Goal: Contribute content: Contribute content

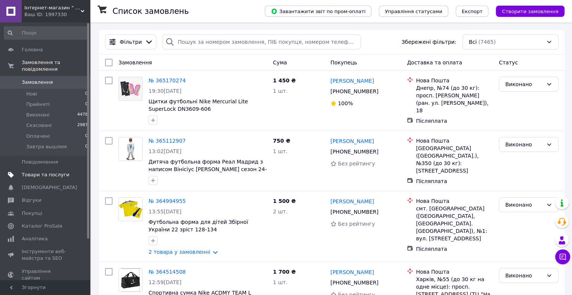
click at [61, 172] on span "Товари та послуги" at bounding box center [46, 175] width 48 height 7
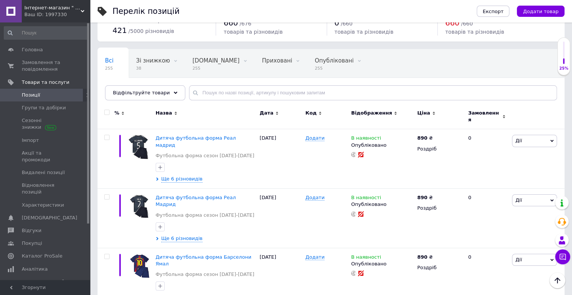
scroll to position [29, 0]
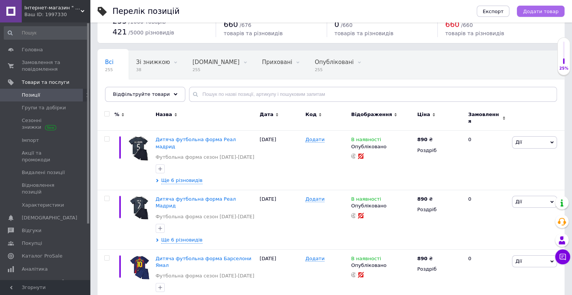
click at [532, 13] on span "Додати товар" at bounding box center [541, 12] width 36 height 6
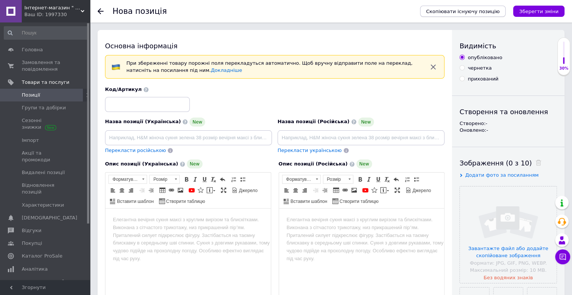
click at [453, 10] on span "Скопіювати існуючу позицію" at bounding box center [462, 12] width 73 height 6
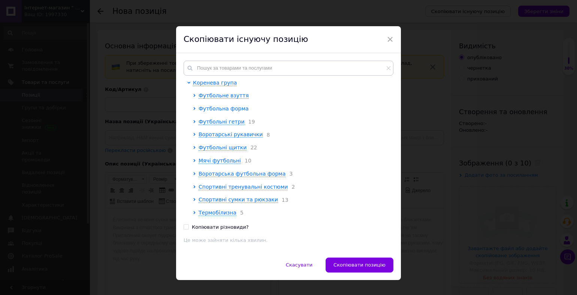
click at [225, 111] on span "Футбольна форма" at bounding box center [224, 109] width 50 height 6
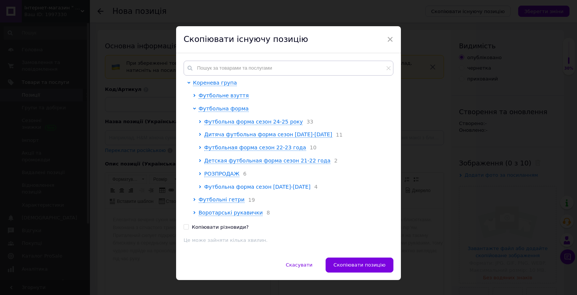
click at [225, 190] on span "Футбольна форма сезон [DATE]-[DATE]" at bounding box center [257, 187] width 106 height 6
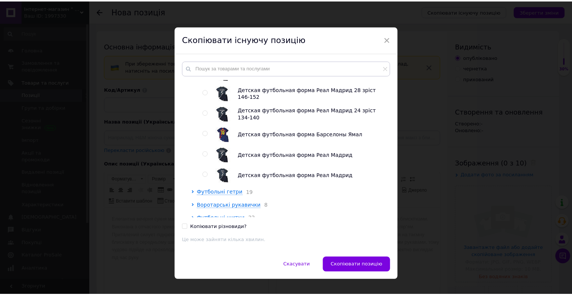
scroll to position [582, 0]
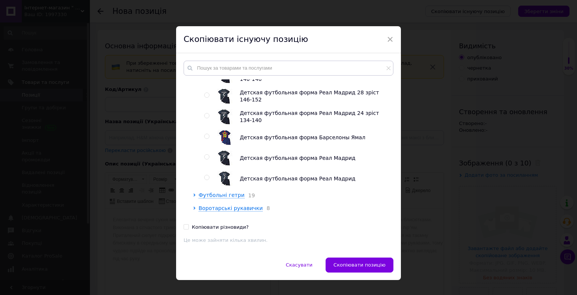
click at [205, 160] on input "radio" at bounding box center [206, 157] width 5 height 5
radio input "true"
click at [348, 269] on button "Скопіювати позицію" at bounding box center [360, 265] width 68 height 15
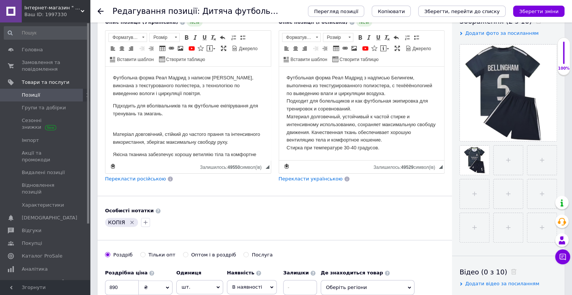
scroll to position [145, 0]
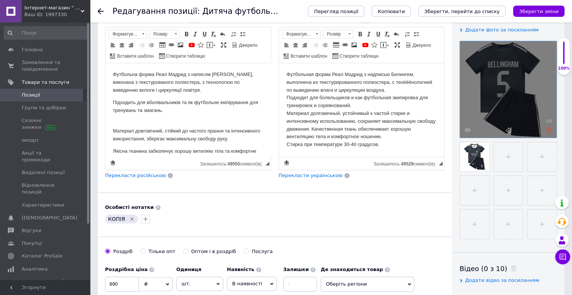
click at [546, 132] on icon at bounding box center [549, 130] width 6 height 6
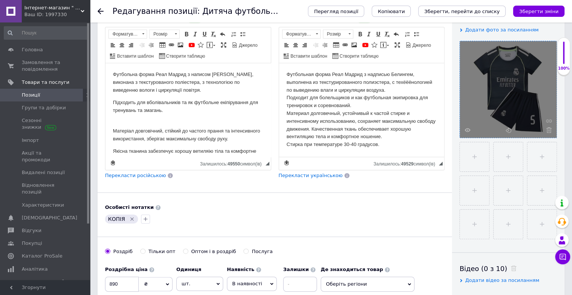
click at [546, 132] on icon at bounding box center [549, 130] width 6 height 6
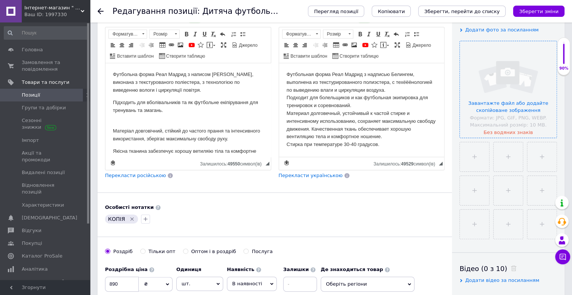
click at [522, 127] on input "file" at bounding box center [508, 89] width 97 height 97
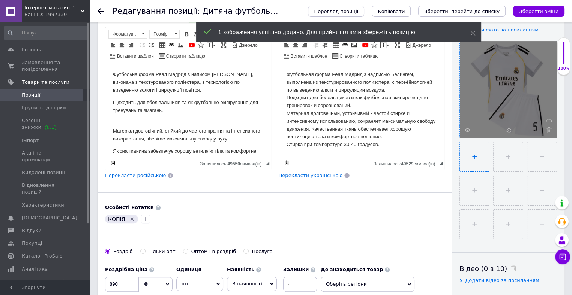
click at [474, 160] on input "file" at bounding box center [474, 156] width 29 height 29
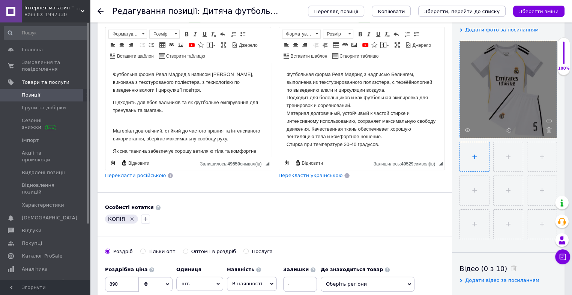
type input "C:\fakepath\IMG-f1a8bfb86704806c854dd95576c57c28-V.jpg"
click at [130, 217] on icon "Видалити мітку" at bounding box center [131, 218] width 3 height 3
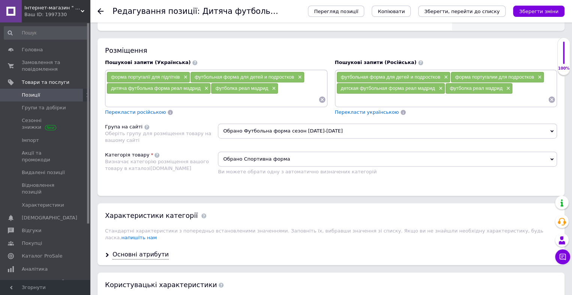
scroll to position [458, 0]
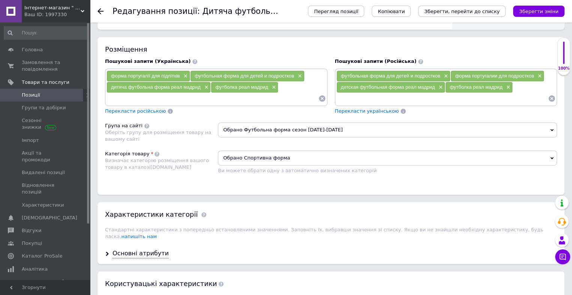
click at [348, 97] on input at bounding box center [442, 98] width 212 height 11
type input "футбольная форма белингема"
click at [242, 96] on input at bounding box center [212, 98] width 212 height 11
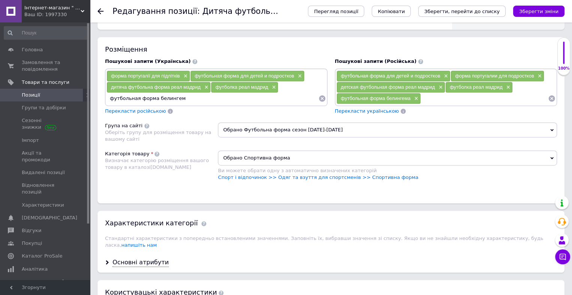
type input "футбольная форма белингема"
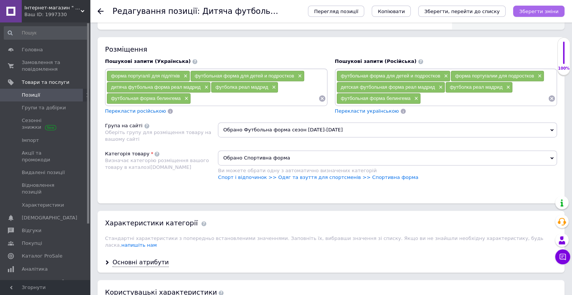
click at [547, 13] on icon "Зберегти зміни" at bounding box center [538, 12] width 39 height 6
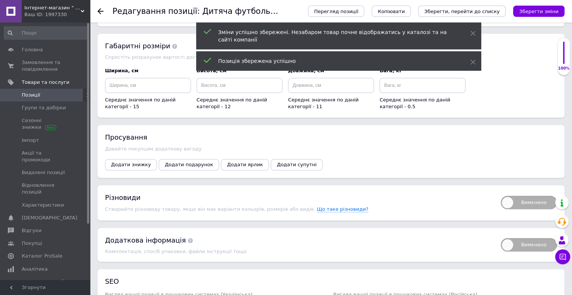
scroll to position [770, 0]
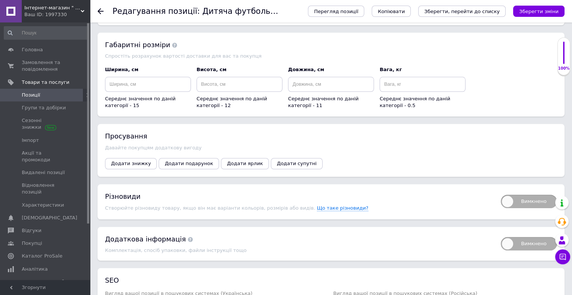
click at [521, 195] on span "Вимкнено" at bounding box center [529, 201] width 56 height 13
click at [501, 193] on input "Вимкнено" at bounding box center [498, 192] width 5 height 5
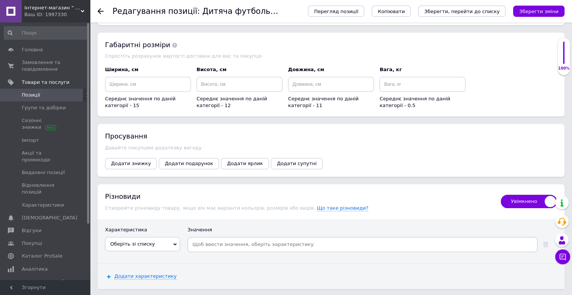
click at [521, 195] on span "Увімкнено" at bounding box center [529, 201] width 56 height 13
click at [501, 195] on input "Увімкнено" at bounding box center [498, 192] width 5 height 5
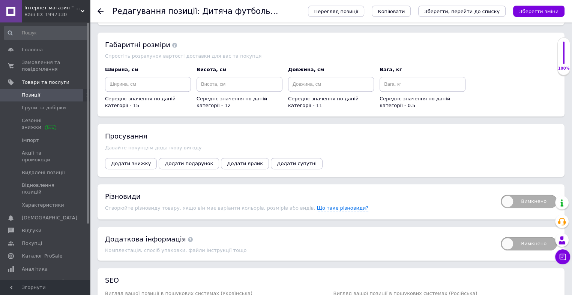
click at [517, 198] on span "Вимкнено" at bounding box center [529, 201] width 56 height 13
click at [501, 195] on input "Вимкнено" at bounding box center [498, 192] width 5 height 5
checkbox input "true"
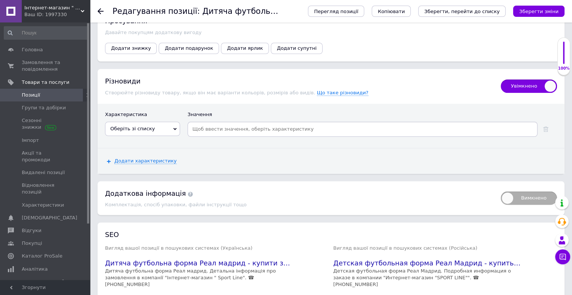
scroll to position [887, 0]
click at [171, 121] on span "Оберіть зі списку" at bounding box center [142, 128] width 75 height 14
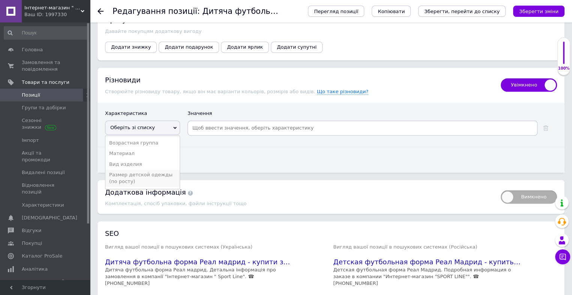
click at [142, 170] on li "Размер детской одежды (по росту)" at bounding box center [142, 178] width 74 height 17
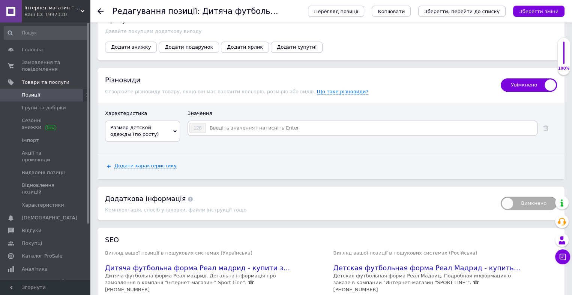
click at [211, 123] on input at bounding box center [371, 128] width 330 height 11
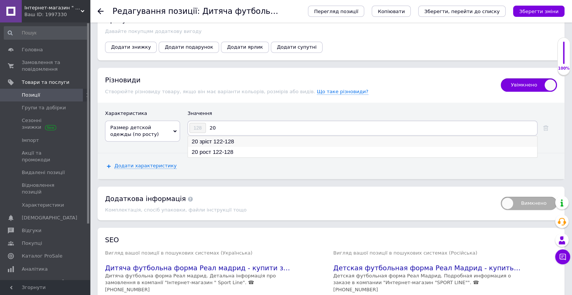
type input "20"
click at [226, 136] on li "20 зріст 122-128" at bounding box center [362, 141] width 349 height 10
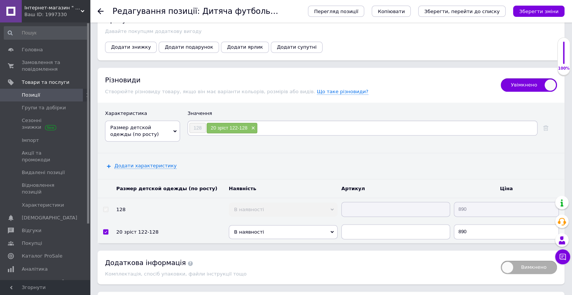
click at [262, 123] on input at bounding box center [397, 128] width 278 height 11
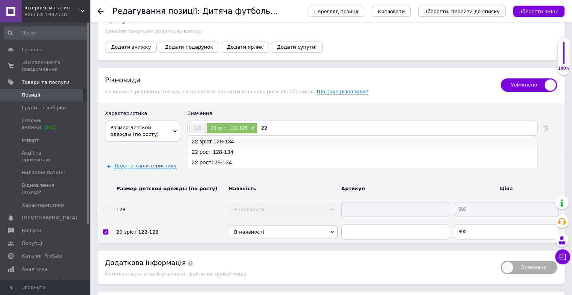
type input "22"
click at [220, 136] on li "22 зріст 128-134" at bounding box center [362, 141] width 349 height 10
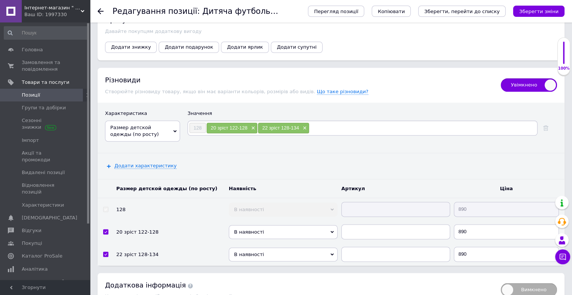
click at [315, 123] on input at bounding box center [422, 128] width 226 height 11
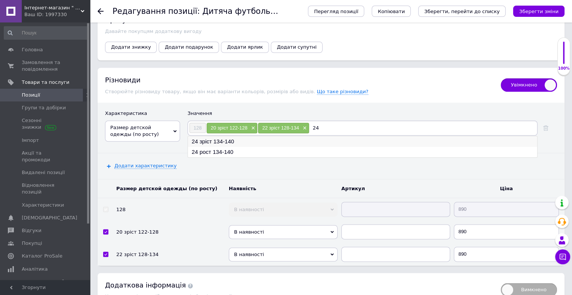
type input "24"
click at [228, 137] on li "24 зріст 134-140" at bounding box center [362, 141] width 349 height 10
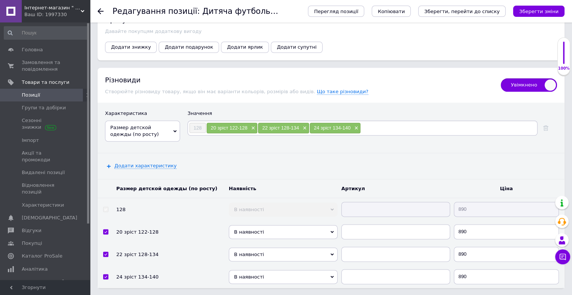
click at [361, 123] on input at bounding box center [448, 128] width 175 height 11
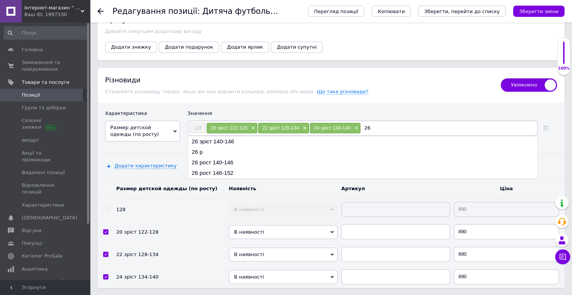
type input "26"
click at [233, 136] on li "26 зріст 140-146" at bounding box center [362, 141] width 349 height 10
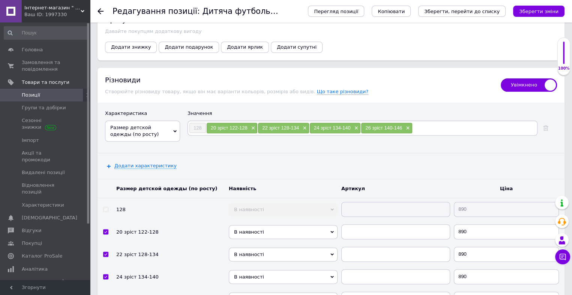
click at [417, 123] on input at bounding box center [473, 128] width 123 height 11
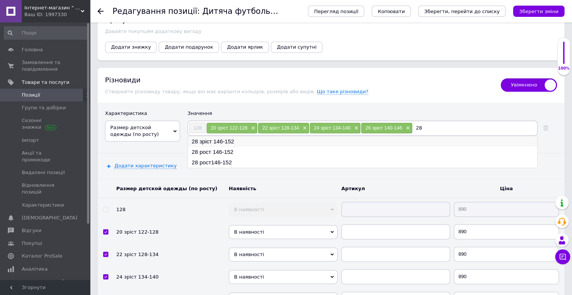
type input "28"
click at [204, 136] on li "28 зріст 146-152" at bounding box center [362, 141] width 349 height 10
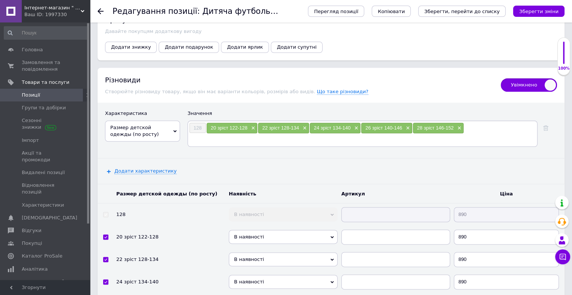
click at [217, 134] on input at bounding box center [362, 139] width 347 height 11
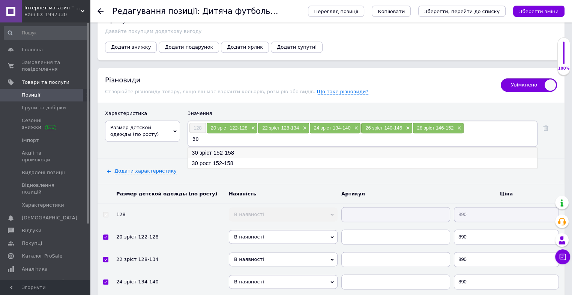
type input "30"
click at [213, 148] on li "30 зріст 152-158" at bounding box center [362, 153] width 349 height 10
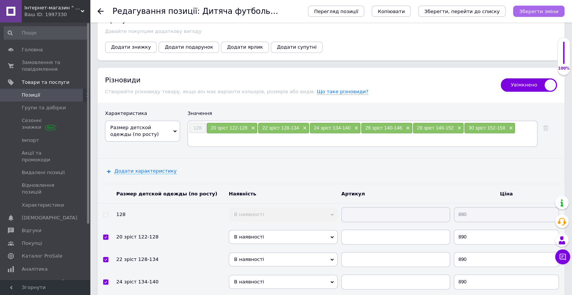
click at [544, 12] on icon "Зберегти зміни" at bounding box center [538, 12] width 39 height 6
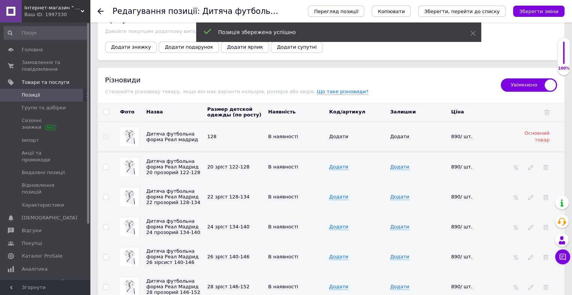
click at [127, 165] on img at bounding box center [129, 167] width 15 height 15
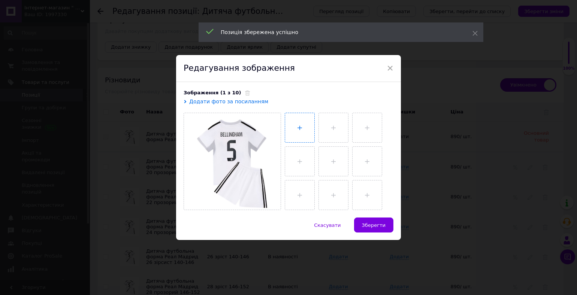
click at [294, 135] on input "file" at bounding box center [299, 127] width 29 height 29
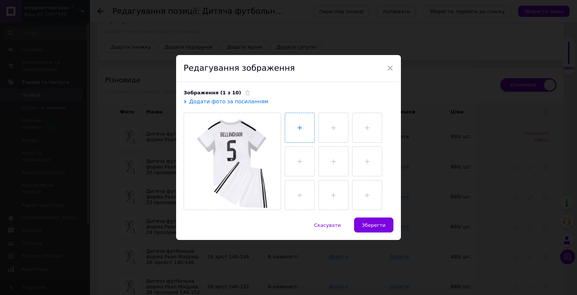
type input "C:\fakepath\IMG-7f68bcf4294a4599756dfa3d86e6e9a0-V.jpg"
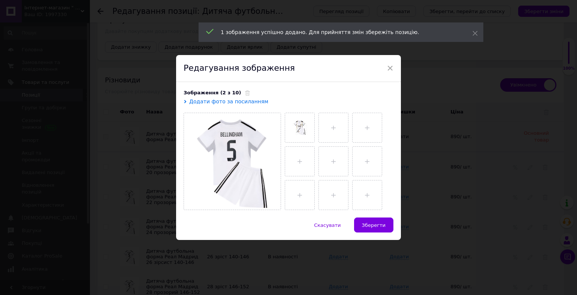
click at [379, 226] on span "Зберегти" at bounding box center [374, 226] width 24 height 6
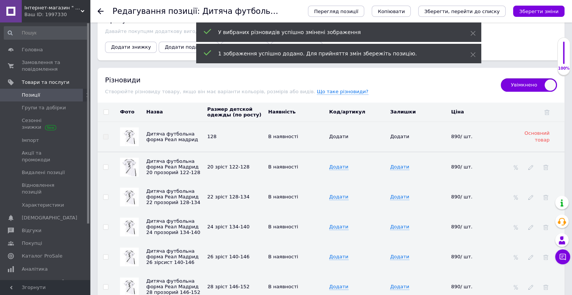
click at [132, 192] on img at bounding box center [129, 197] width 15 height 15
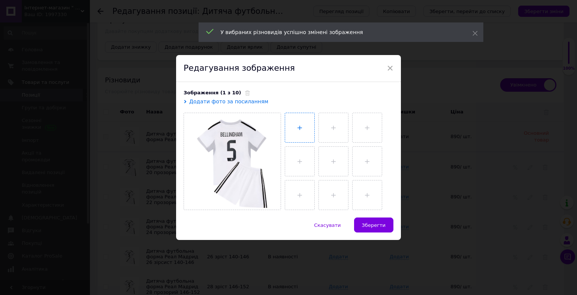
click at [310, 130] on input "file" at bounding box center [299, 127] width 29 height 29
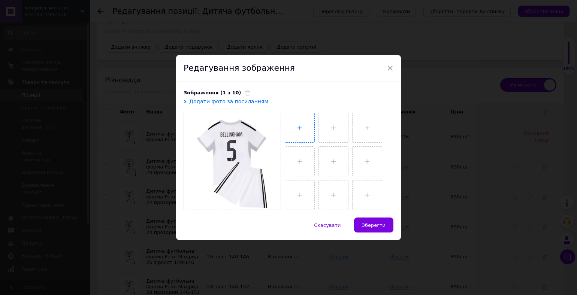
type input "C:\fakepath\IMG-7f68bcf4294a4599756dfa3d86e6e9a0-V.jpg"
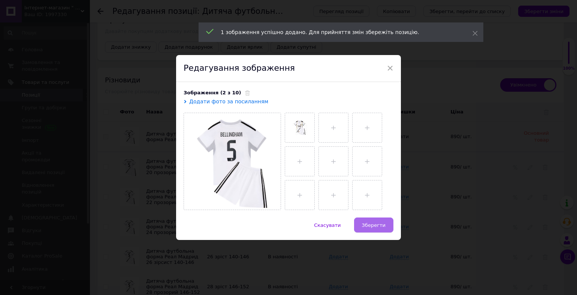
click at [370, 223] on span "Зберегти" at bounding box center [374, 226] width 24 height 6
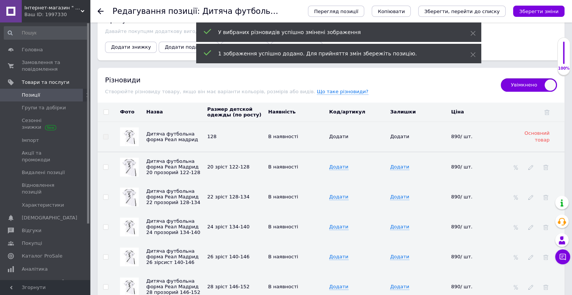
click at [133, 220] on img at bounding box center [129, 227] width 15 height 15
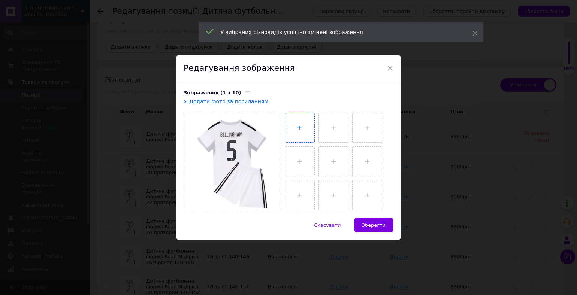
click at [295, 132] on input "file" at bounding box center [299, 127] width 29 height 29
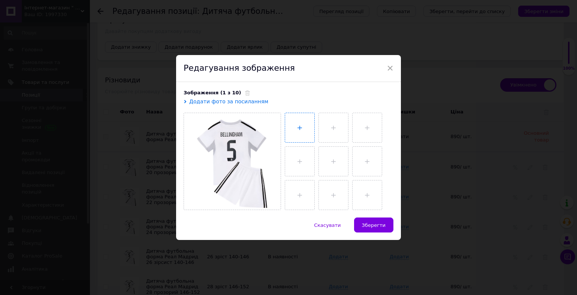
type input "C:\fakepath\IMG-7f68bcf4294a4599756dfa3d86e6e9a0-V.jpg"
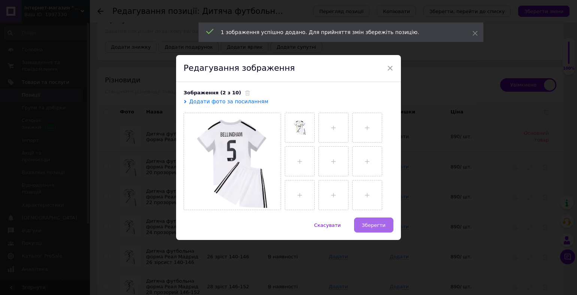
click at [362, 224] on button "Зберегти" at bounding box center [373, 225] width 39 height 15
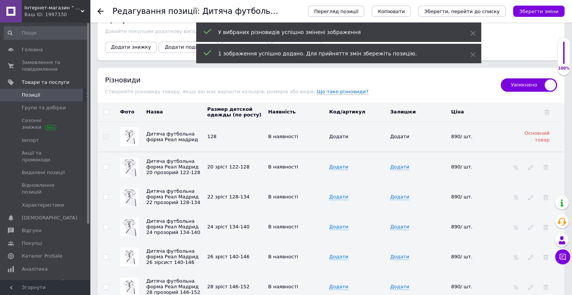
click at [130, 253] on img at bounding box center [129, 257] width 15 height 15
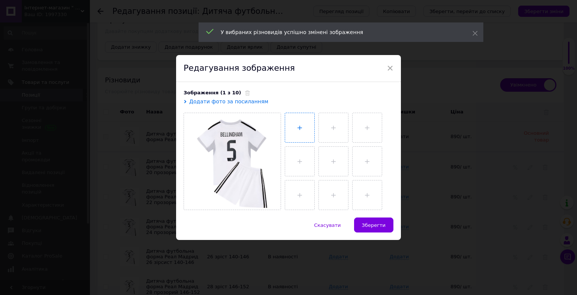
click at [310, 140] on input "file" at bounding box center [299, 127] width 29 height 29
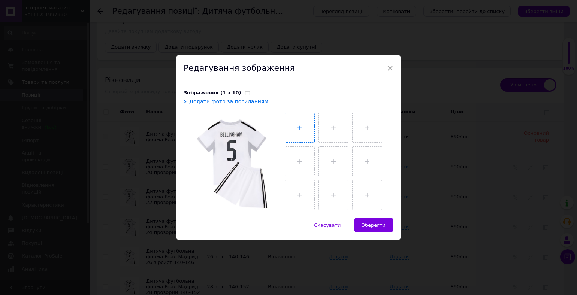
type input "C:\fakepath\IMG-7f68bcf4294a4599756dfa3d86e6e9a0-V.jpg"
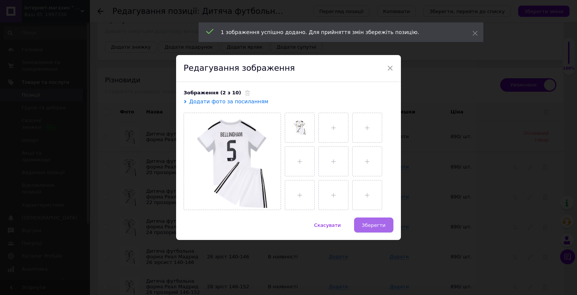
click at [372, 226] on span "Зберегти" at bounding box center [374, 226] width 24 height 6
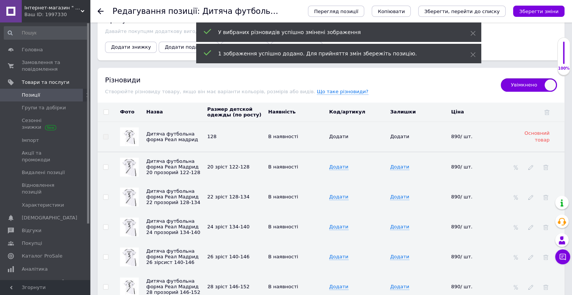
click at [135, 255] on img at bounding box center [129, 257] width 19 height 19
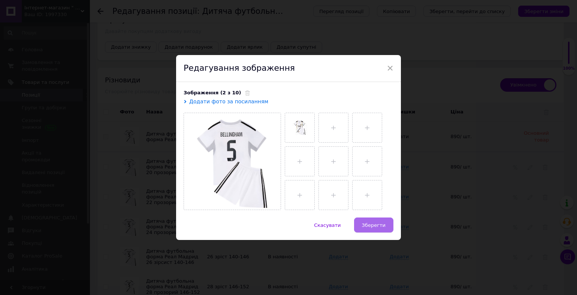
click at [363, 221] on button "Зберегти" at bounding box center [373, 225] width 39 height 15
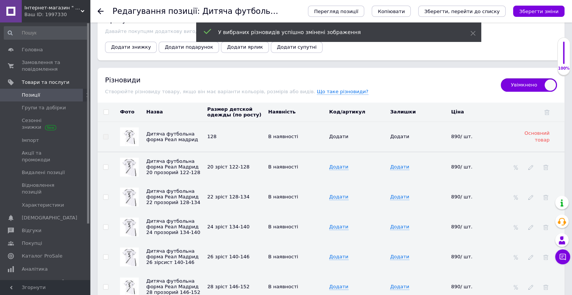
scroll to position [962, 0]
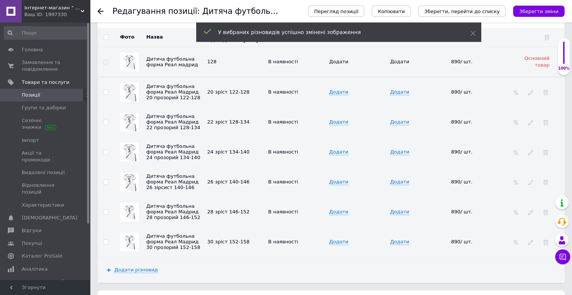
click at [127, 207] on img at bounding box center [129, 212] width 15 height 15
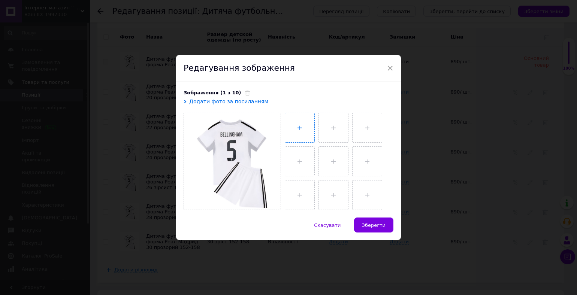
click at [298, 139] on input "file" at bounding box center [299, 127] width 29 height 29
type input "C:\fakepath\IMG-7f68bcf4294a4599756dfa3d86e6e9a0-V.jpg"
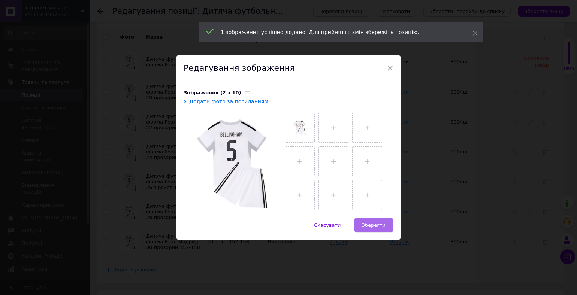
click at [373, 224] on span "Зберегти" at bounding box center [374, 226] width 24 height 6
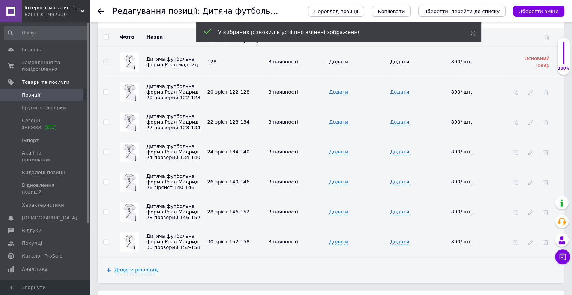
click at [128, 209] on img at bounding box center [129, 212] width 19 height 19
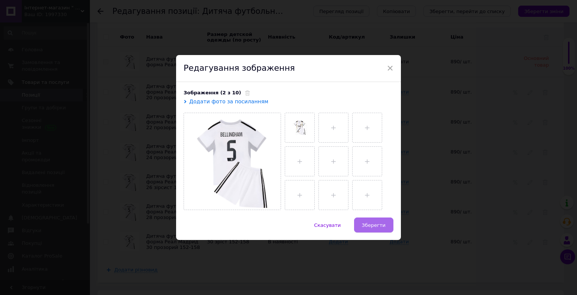
click at [379, 225] on span "Зберегти" at bounding box center [374, 226] width 24 height 6
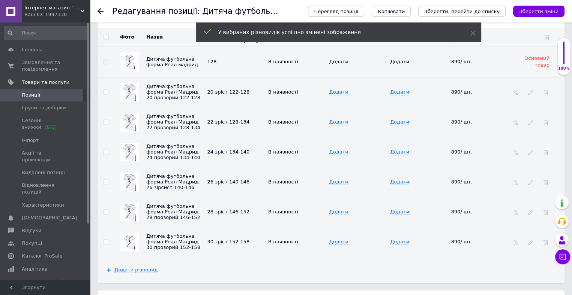
click at [137, 235] on div at bounding box center [129, 242] width 19 height 19
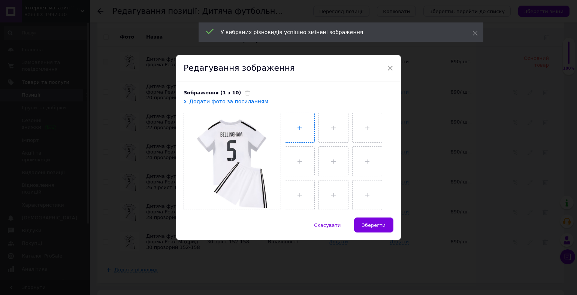
click at [300, 136] on input "file" at bounding box center [299, 127] width 29 height 29
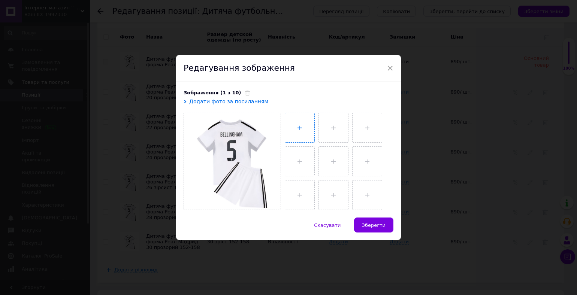
type input "C:\fakepath\IMG-7f68bcf4294a4599756dfa3d86e6e9a0-V.jpg"
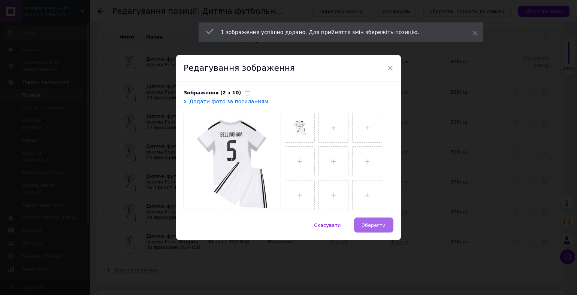
click at [382, 225] on span "Зберегти" at bounding box center [374, 226] width 24 height 6
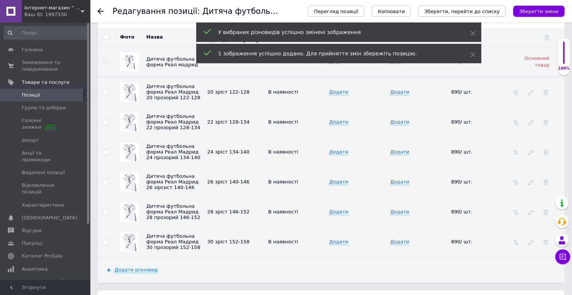
click at [484, 15] on button "Зберегти, перейти до списку" at bounding box center [461, 11] width 87 height 11
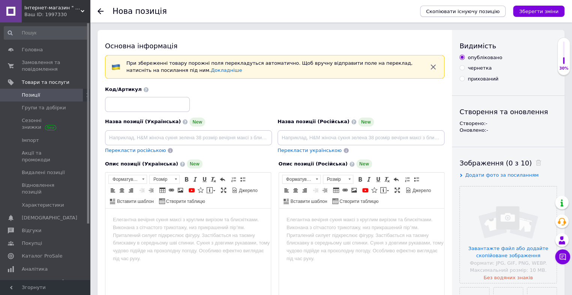
click at [497, 15] on button "Скопіювати існуючу позицію" at bounding box center [462, 11] width 85 height 11
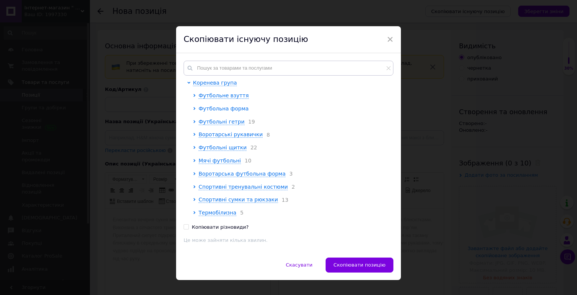
click at [234, 110] on span "Футбольна форма" at bounding box center [224, 109] width 50 height 6
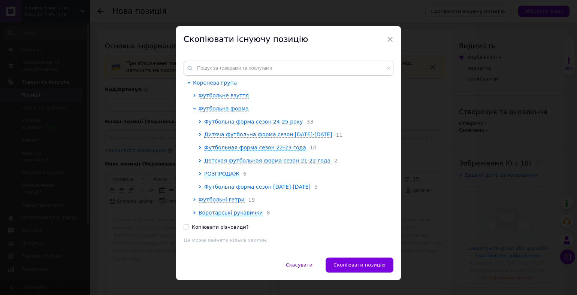
click at [231, 188] on span "Футбольна форма сезон [DATE]-[DATE]" at bounding box center [257, 187] width 106 height 6
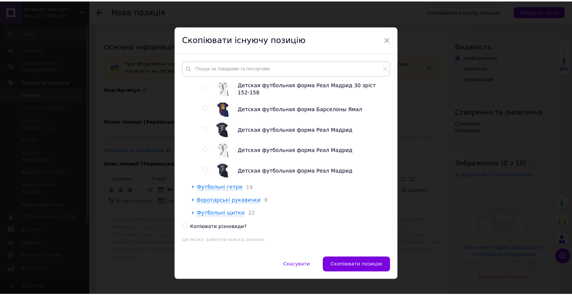
scroll to position [730, 0]
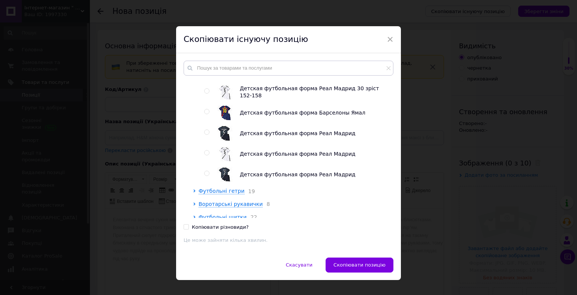
click at [204, 176] on input "radio" at bounding box center [206, 173] width 5 height 5
radio input "true"
click at [337, 266] on button "Скопіювати позицію" at bounding box center [360, 265] width 68 height 15
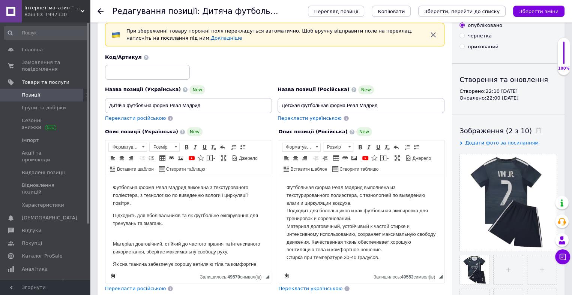
scroll to position [41, 0]
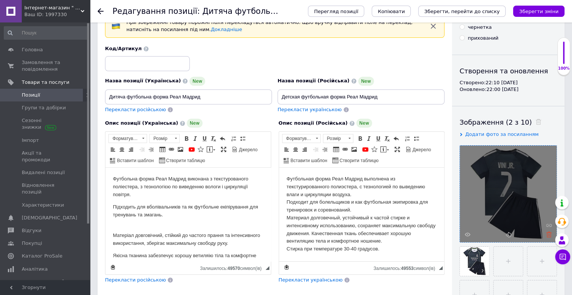
click at [549, 234] on use at bounding box center [549, 235] width 6 height 6
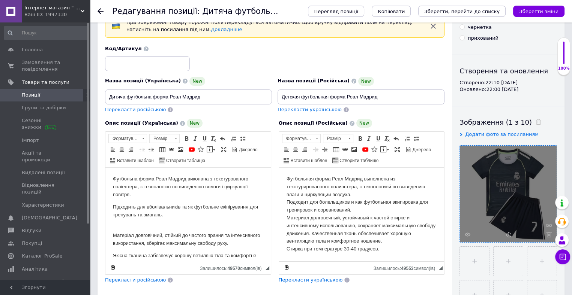
click at [549, 234] on use at bounding box center [549, 235] width 6 height 6
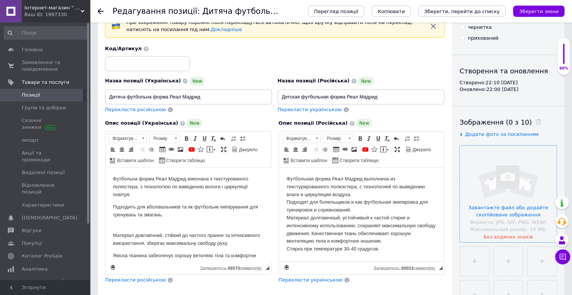
click at [519, 224] on input "file" at bounding box center [508, 194] width 97 height 97
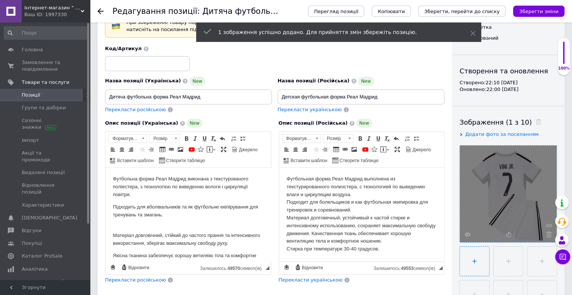
click at [473, 264] on input "file" at bounding box center [474, 261] width 29 height 29
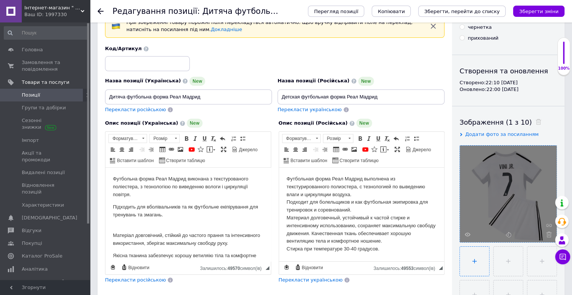
type input "C:\fakepath\IMG-b9355ade99d24272ee800592c23155ac-V.jpg"
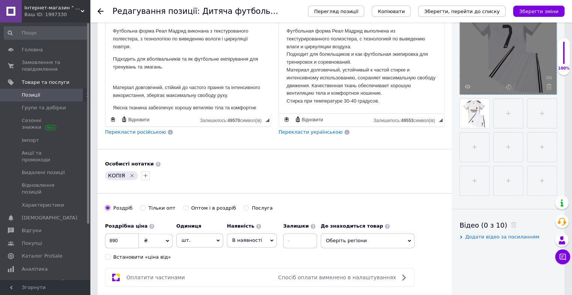
scroll to position [198, 0]
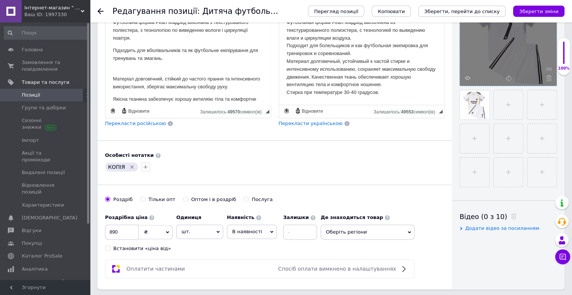
click at [132, 166] on icon "Видалити мітку" at bounding box center [132, 167] width 6 height 6
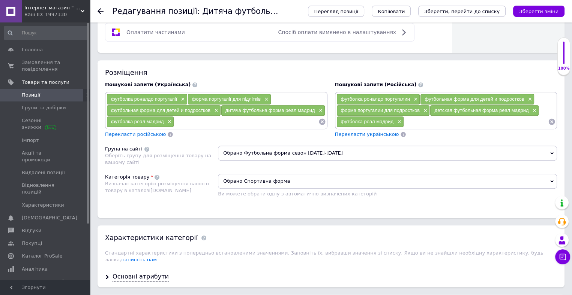
scroll to position [436, 0]
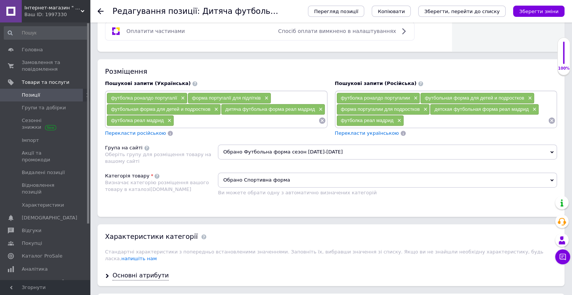
click at [409, 118] on input at bounding box center [476, 120] width 144 height 11
type input "форма винисиус жуниора"
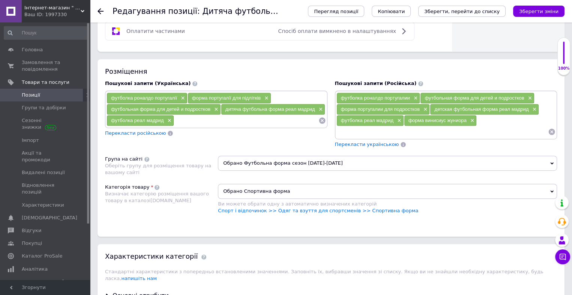
click at [252, 121] on input at bounding box center [246, 120] width 144 height 11
type input "форма винисиус жуниора"
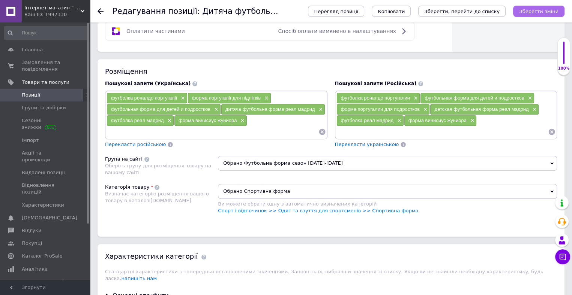
click at [537, 9] on icon "Зберегти зміни" at bounding box center [538, 12] width 39 height 6
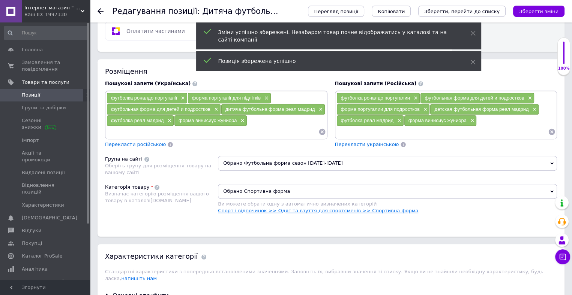
click at [349, 208] on link "Спорт і відпочинок >> Одяг та взуття для спортсменів >> Спортивна форма" at bounding box center [318, 211] width 200 height 6
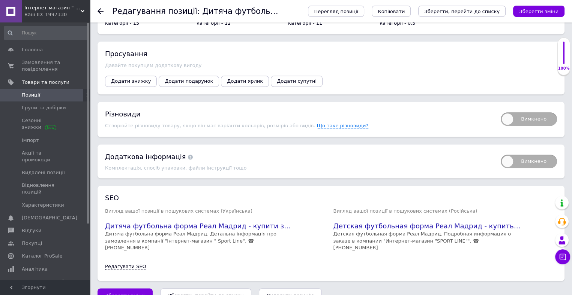
scroll to position [866, 0]
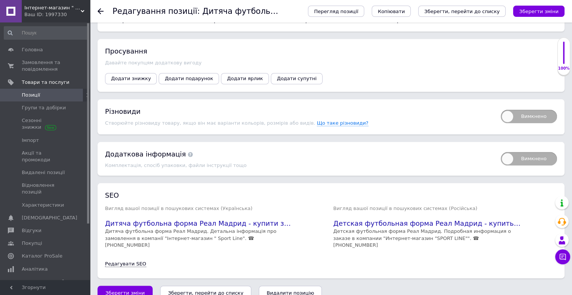
click at [525, 112] on span "Вимкнено" at bounding box center [529, 116] width 56 height 13
click at [501, 110] on input "Вимкнено" at bounding box center [498, 107] width 5 height 5
checkbox input "true"
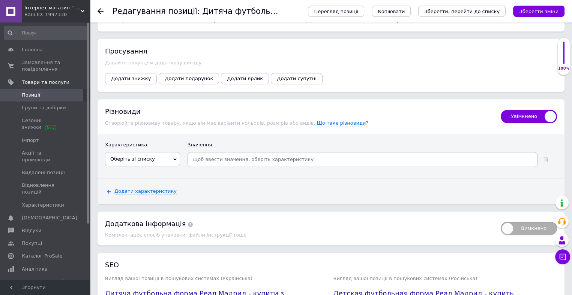
click at [282, 165] on div "Характеристика Значення Оберіть зі списку Возрастная группа Материал Вид издели…" at bounding box center [330, 156] width 467 height 44
click at [172, 156] on span "Оберіть зі списку" at bounding box center [142, 159] width 75 height 14
click at [138, 201] on li "Размер детской одежды (по росту)" at bounding box center [142, 209] width 74 height 17
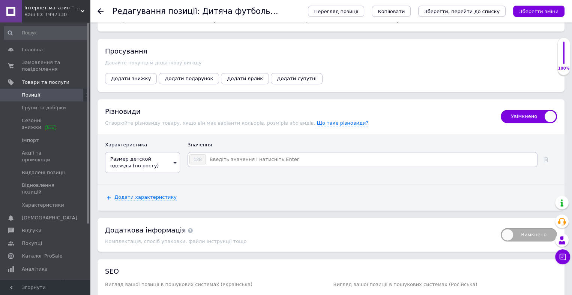
click at [213, 154] on input at bounding box center [371, 159] width 330 height 11
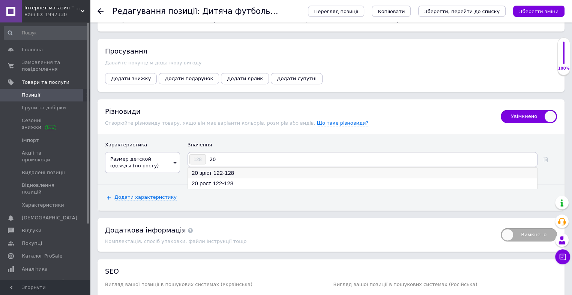
type input "20"
click at [207, 168] on li "20 зріст 122-128" at bounding box center [362, 173] width 349 height 10
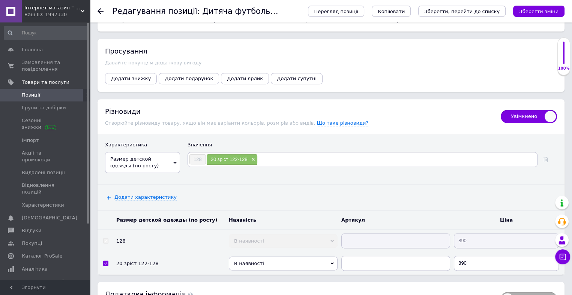
click at [268, 154] on input at bounding box center [397, 159] width 278 height 11
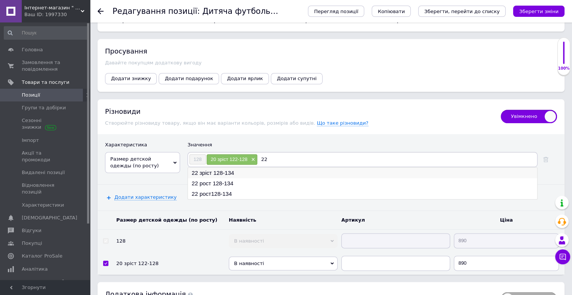
type input "22"
click at [226, 168] on li "22 зріст 128-134" at bounding box center [362, 173] width 349 height 10
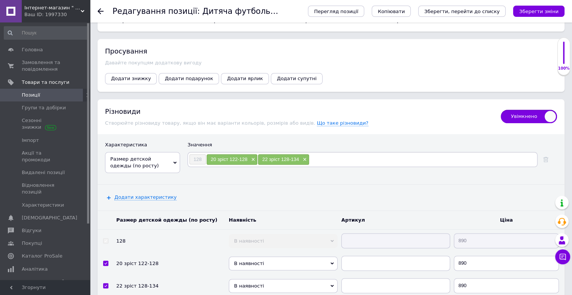
click at [317, 154] on input at bounding box center [422, 159] width 226 height 11
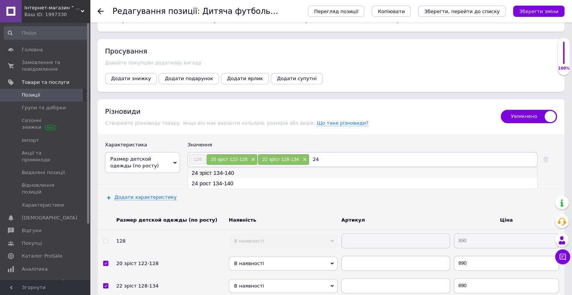
type input "24"
click at [237, 168] on li "24 зріст 134-140" at bounding box center [362, 173] width 349 height 10
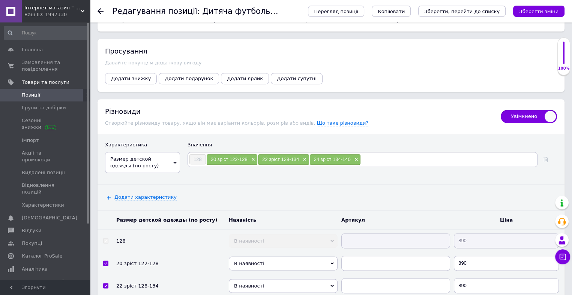
click at [366, 154] on input at bounding box center [448, 159] width 175 height 11
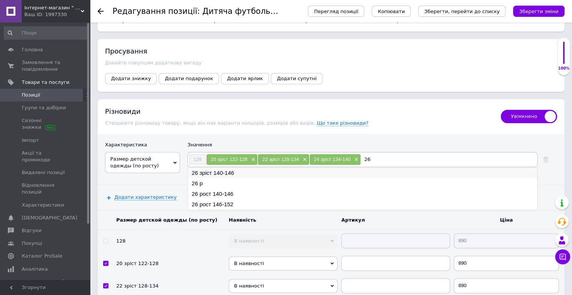
type input "26"
click at [221, 168] on li "26 зріст 140-146" at bounding box center [362, 173] width 349 height 10
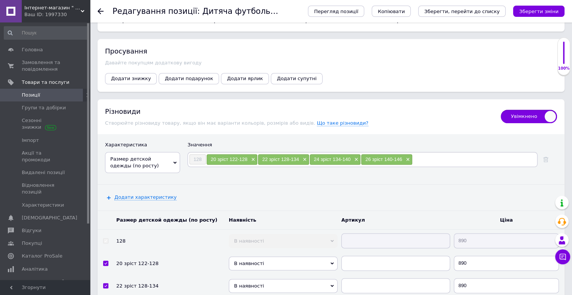
click at [418, 154] on input at bounding box center [473, 159] width 123 height 11
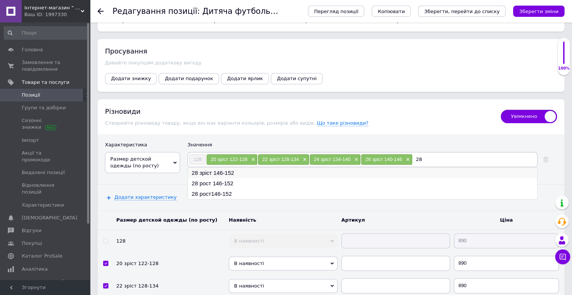
type input "28"
click at [228, 168] on li "28 зріст 146-152" at bounding box center [362, 173] width 349 height 10
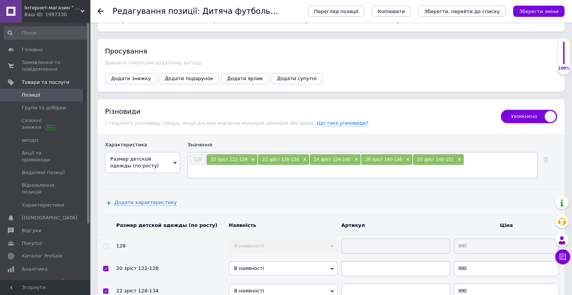
click at [233, 165] on input at bounding box center [362, 170] width 347 height 11
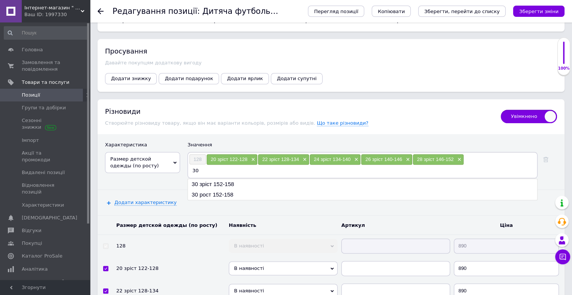
type input "30"
click at [226, 179] on li "30 зріст 152-158" at bounding box center [362, 184] width 349 height 10
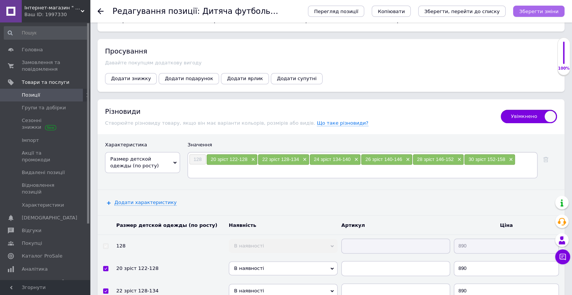
click at [540, 11] on icon "Зберегти зміни" at bounding box center [538, 12] width 39 height 6
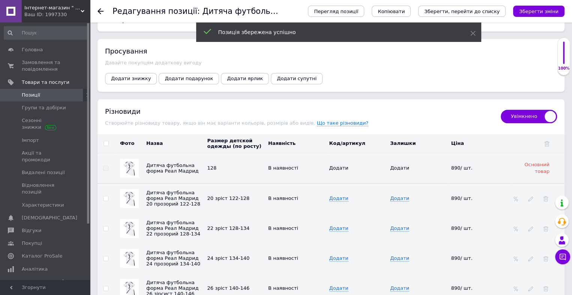
click at [131, 193] on img at bounding box center [129, 198] width 15 height 15
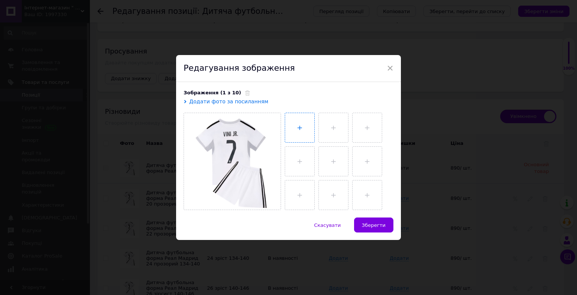
click at [300, 131] on input "file" at bounding box center [299, 127] width 29 height 29
type input "C:\fakepath\IMG-b9355ade99d24272ee800592c23155ac-V.jpg"
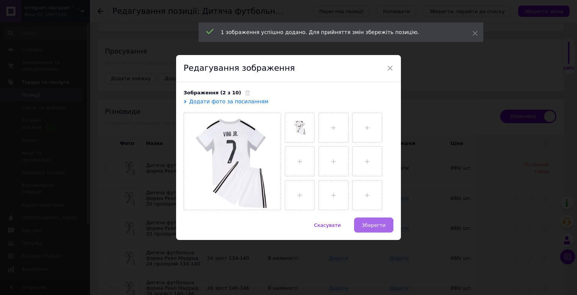
click at [364, 227] on span "Зберегти" at bounding box center [374, 226] width 24 height 6
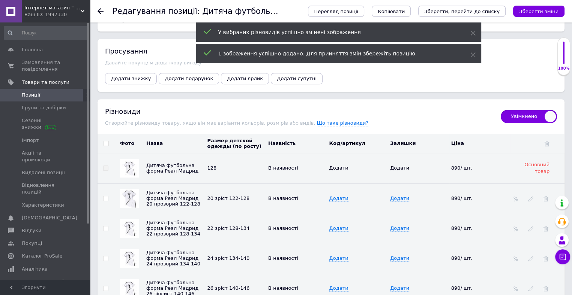
click at [133, 224] on img at bounding box center [129, 228] width 15 height 15
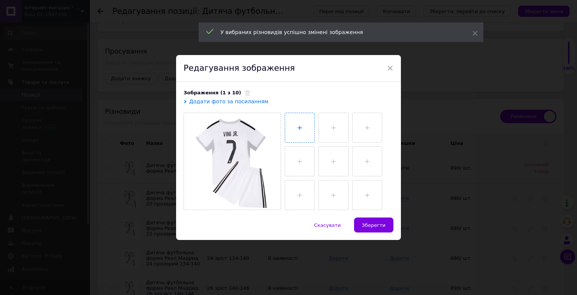
click at [299, 137] on input "file" at bounding box center [299, 127] width 29 height 29
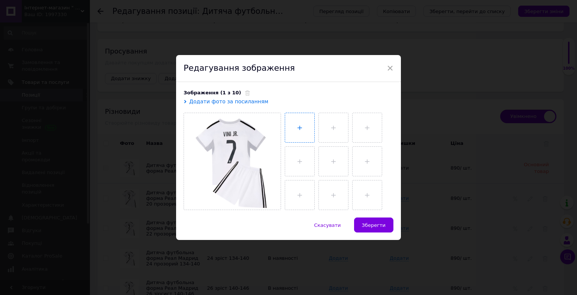
type input "C:\fakepath\IMG-b9355ade99d24272ee800592c23155ac-V.jpg"
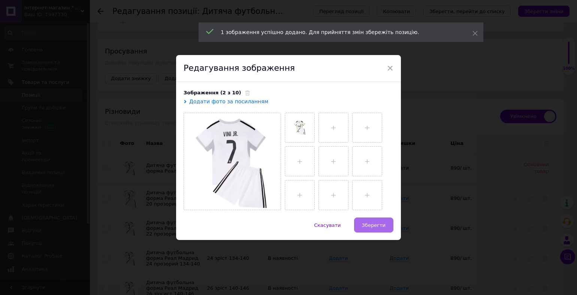
click at [370, 223] on span "Зберегти" at bounding box center [374, 226] width 24 height 6
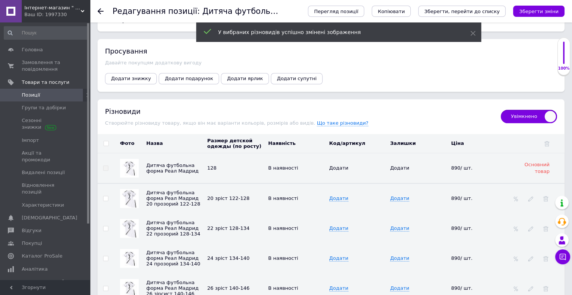
click at [134, 254] on img at bounding box center [129, 258] width 15 height 15
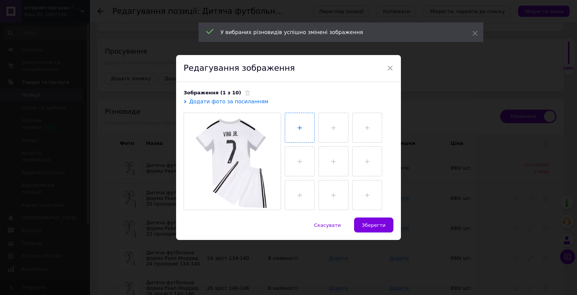
click at [302, 136] on input "file" at bounding box center [299, 127] width 29 height 29
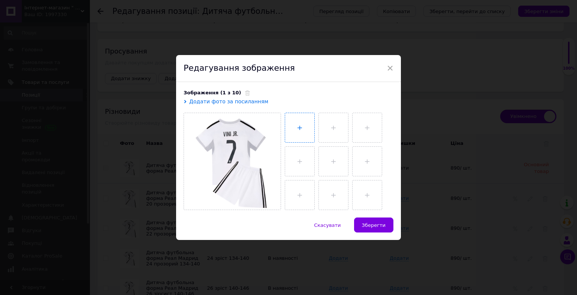
type input "C:\fakepath\IMG-b9355ade99d24272ee800592c23155ac-V.jpg"
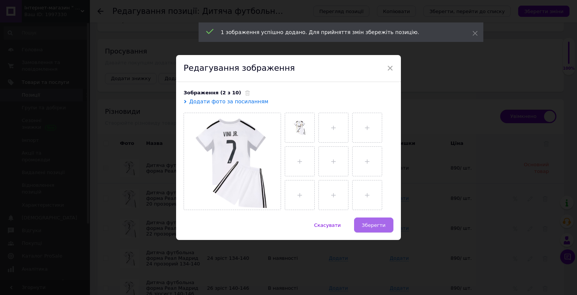
click at [363, 227] on button "Зберегти" at bounding box center [373, 225] width 39 height 15
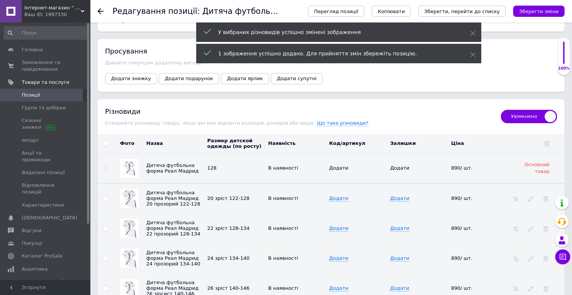
click at [130, 255] on img at bounding box center [129, 258] width 19 height 19
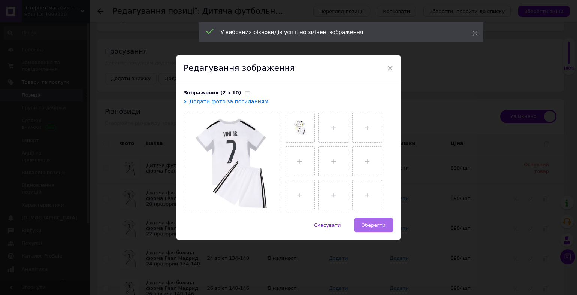
click at [361, 223] on button "Зберегти" at bounding box center [373, 225] width 39 height 15
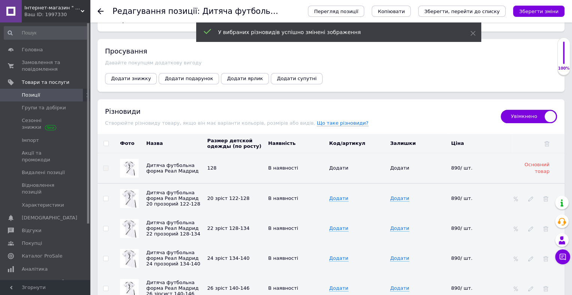
click at [129, 282] on img at bounding box center [129, 288] width 15 height 15
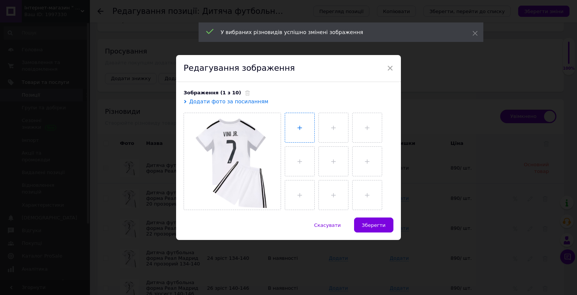
click at [298, 129] on input "file" at bounding box center [299, 127] width 29 height 29
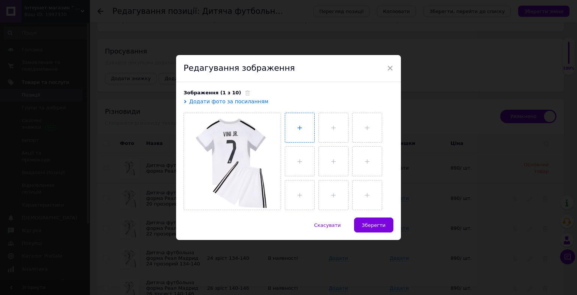
type input "C:\fakepath\IMG-b9355ade99d24272ee800592c23155ac-V.jpg"
click at [373, 223] on span "Зберегти" at bounding box center [374, 226] width 24 height 6
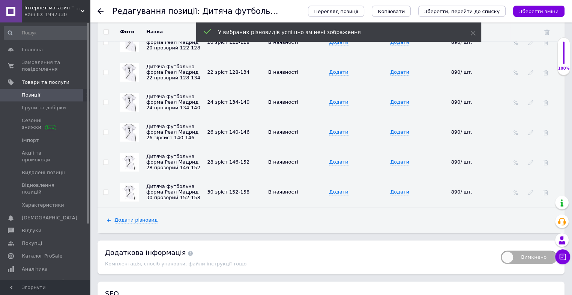
scroll to position [1091, 0]
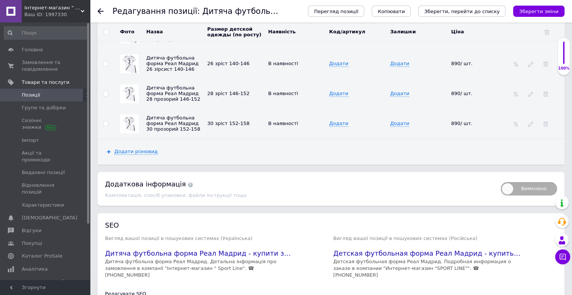
click at [133, 91] on img at bounding box center [129, 93] width 15 height 15
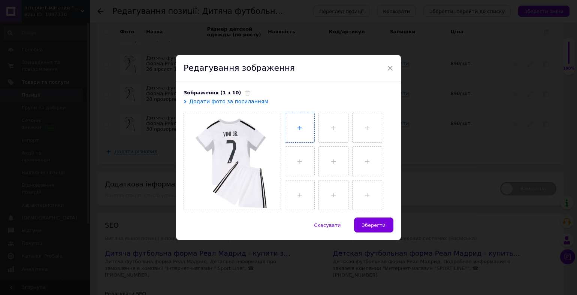
click at [285, 127] on input "file" at bounding box center [299, 127] width 29 height 29
type input "C:\fakepath\IMG-b9355ade99d24272ee800592c23155ac-V.jpg"
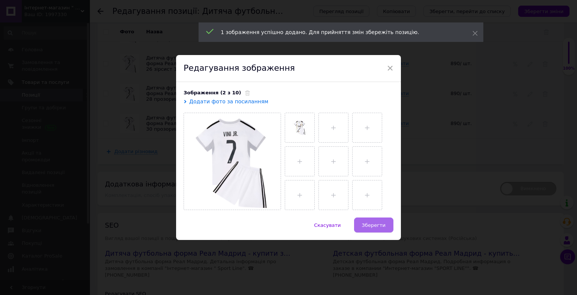
click at [373, 226] on span "Зберегти" at bounding box center [374, 226] width 24 height 6
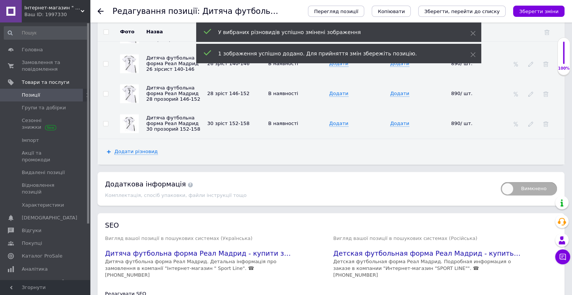
click at [128, 118] on img at bounding box center [129, 123] width 15 height 15
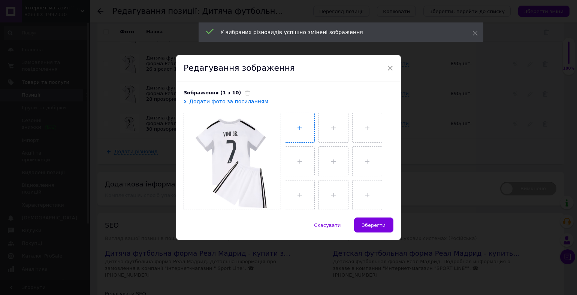
click at [298, 132] on input "file" at bounding box center [299, 127] width 29 height 29
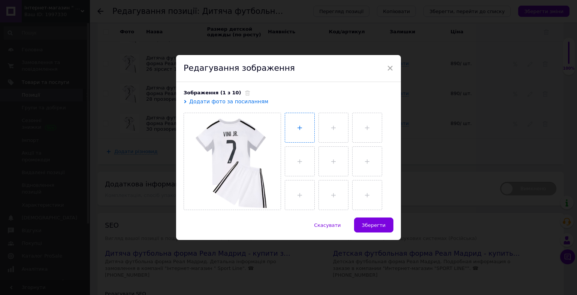
type input "C:\fakepath\IMG-b9355ade99d24272ee800592c23155ac-V.jpg"
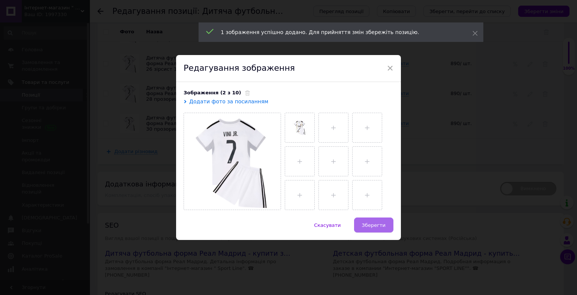
click at [376, 224] on span "Зберегти" at bounding box center [374, 226] width 24 height 6
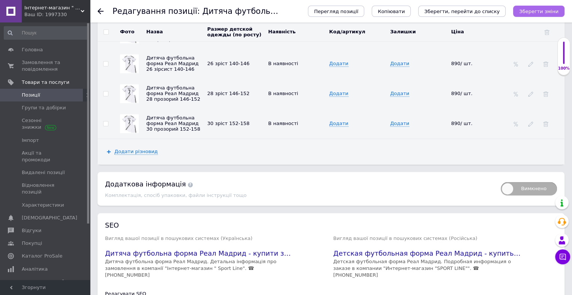
click at [534, 6] on button "Зберегти зміни" at bounding box center [538, 11] width 51 height 11
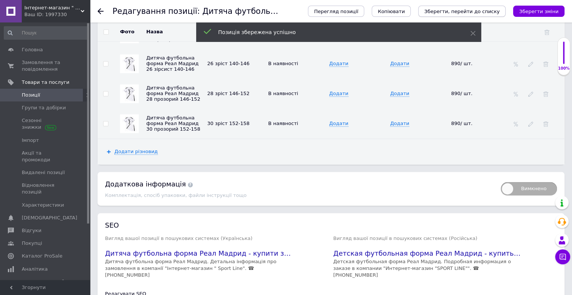
click at [492, 14] on icon "Зберегти, перейти до списку" at bounding box center [461, 12] width 75 height 6
